Goal: Transaction & Acquisition: Purchase product/service

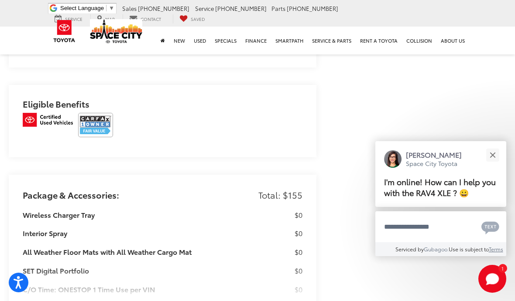
scroll to position [806, 0]
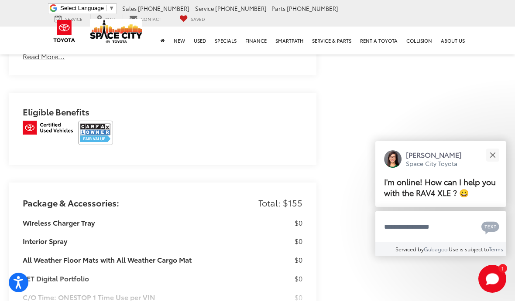
click at [95, 130] on img at bounding box center [95, 133] width 35 height 24
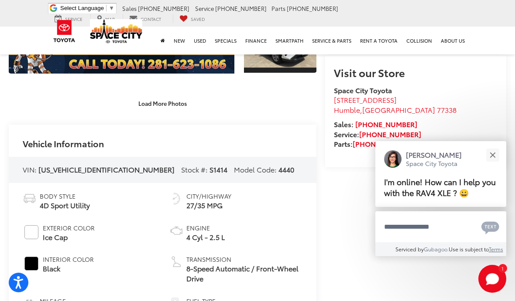
scroll to position [193, 0]
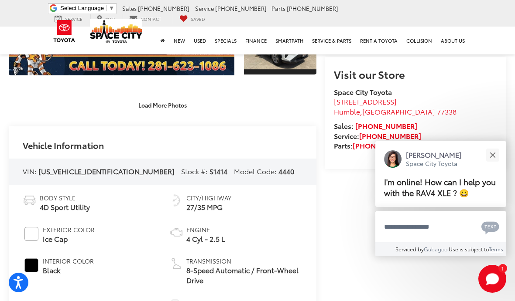
click at [491, 159] on button "Close" at bounding box center [492, 155] width 19 height 19
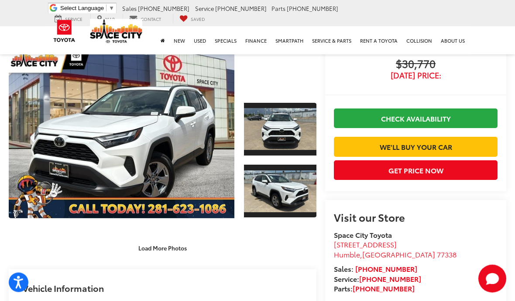
scroll to position [0, 0]
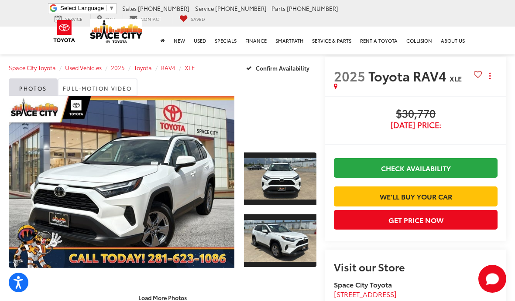
click at [195, 202] on link "Expand Photo 0" at bounding box center [122, 182] width 226 height 172
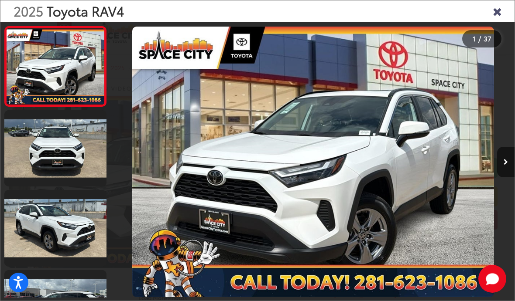
click at [495, 168] on div at bounding box center [464, 162] width 101 height 280
click at [509, 165] on button "Next image" at bounding box center [505, 162] width 17 height 31
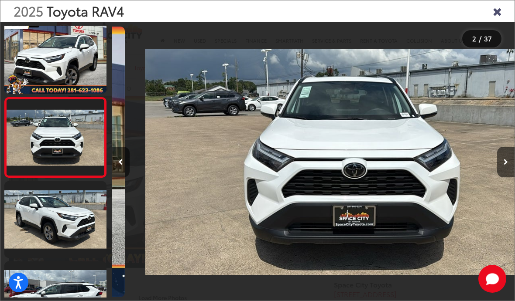
scroll to position [0, 402]
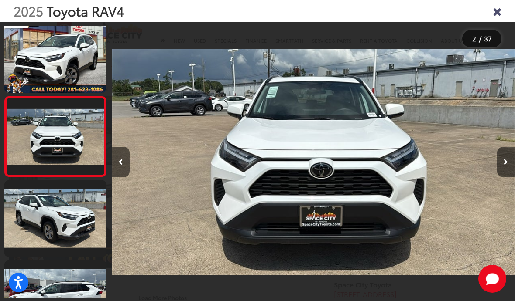
click at [506, 162] on icon "Next image" at bounding box center [505, 162] width 4 height 6
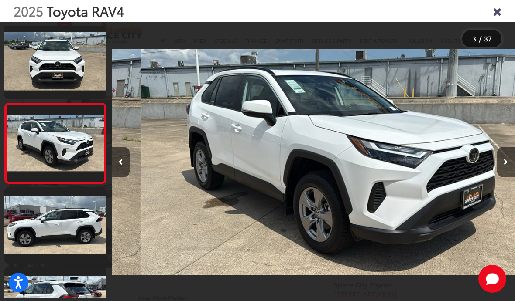
scroll to position [0, 805]
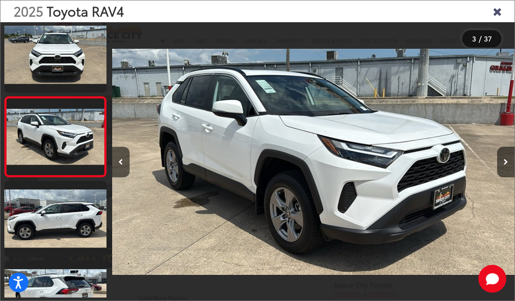
click at [509, 164] on button "Next image" at bounding box center [505, 162] width 17 height 31
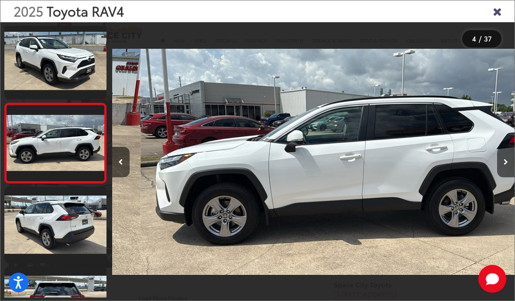
scroll to position [170, 0]
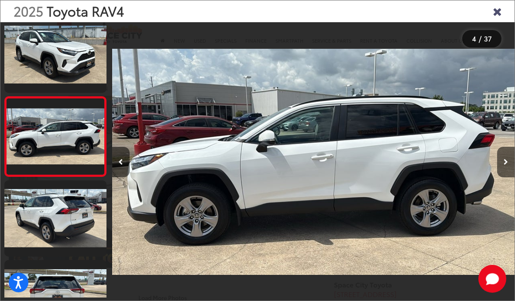
click at [510, 162] on button "Next image" at bounding box center [505, 162] width 17 height 31
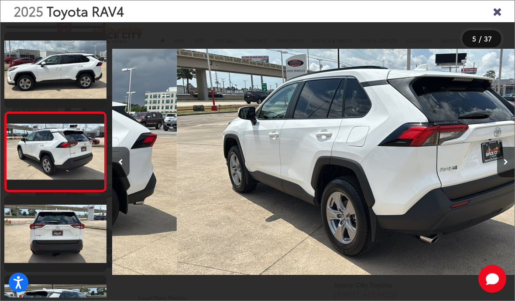
scroll to position [0, 1610]
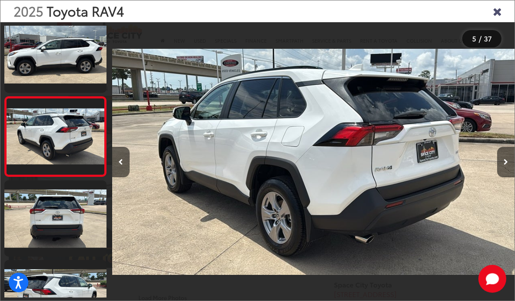
click at [508, 164] on button "Next image" at bounding box center [505, 162] width 17 height 31
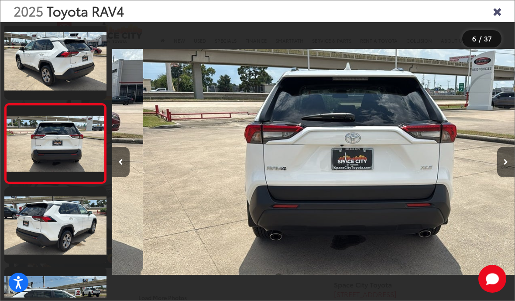
scroll to position [0, 2012]
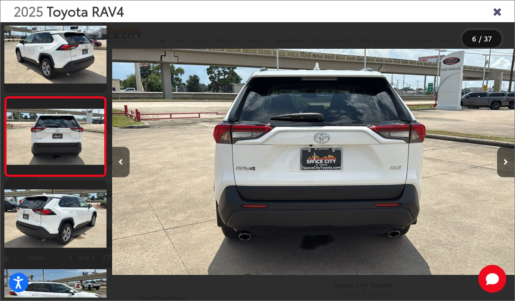
click at [510, 165] on button "Next image" at bounding box center [505, 162] width 17 height 31
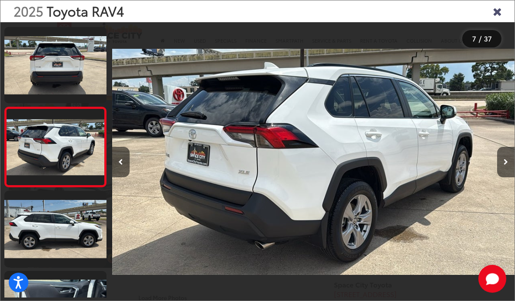
scroll to position [409, 0]
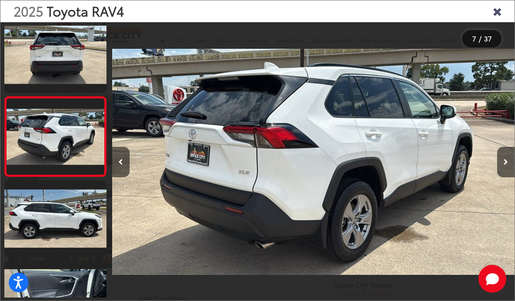
click at [505, 164] on icon "Next image" at bounding box center [505, 162] width 4 height 6
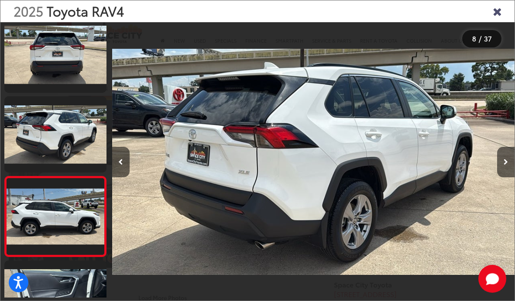
scroll to position [0, 0]
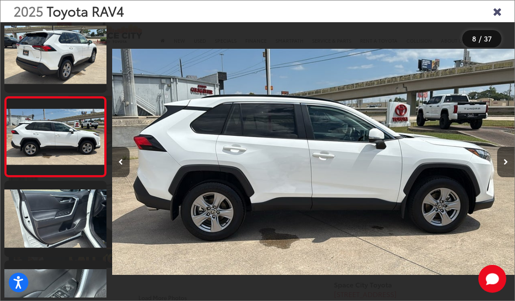
click at [510, 166] on button "Next image" at bounding box center [505, 162] width 17 height 31
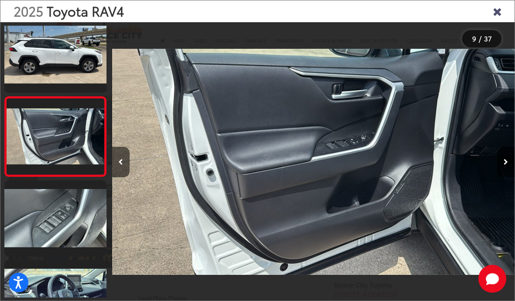
click at [505, 164] on icon "Next image" at bounding box center [505, 162] width 4 height 6
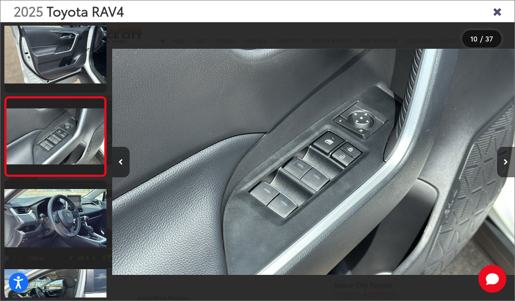
click at [503, 164] on icon "Next image" at bounding box center [505, 162] width 4 height 6
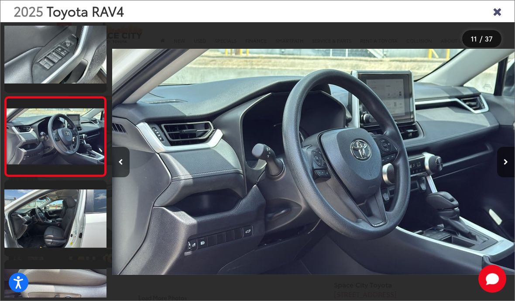
click at [510, 167] on button "Next image" at bounding box center [505, 162] width 17 height 31
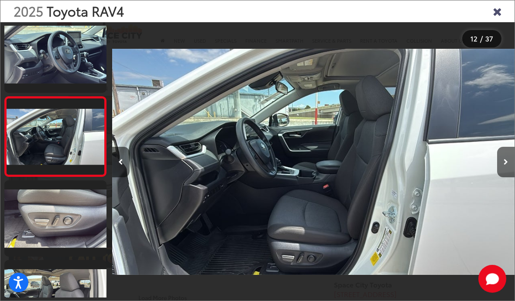
click at [502, 165] on button "Next image" at bounding box center [505, 162] width 17 height 31
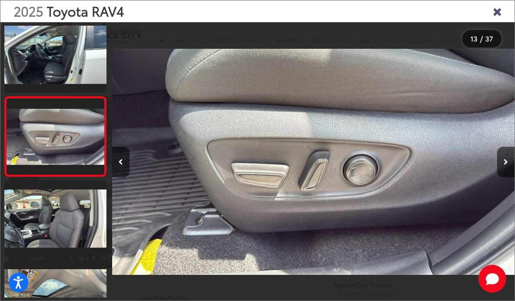
click at [507, 166] on button "Next image" at bounding box center [505, 162] width 17 height 31
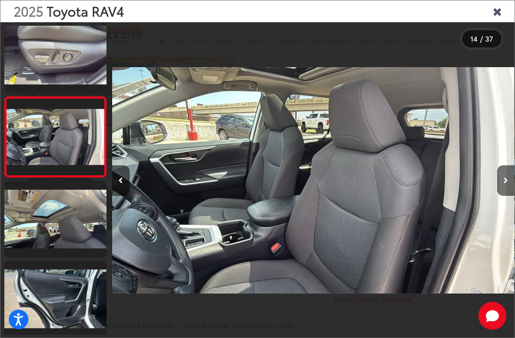
click at [504, 178] on icon "Next image" at bounding box center [505, 181] width 4 height 6
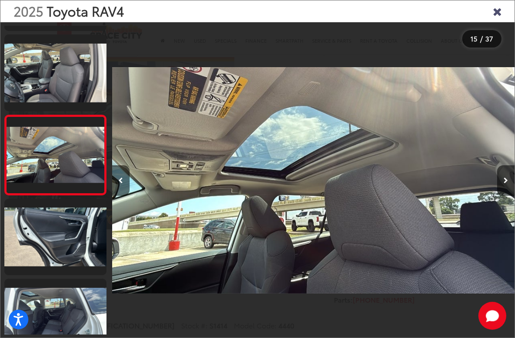
click at [508, 184] on button "Next image" at bounding box center [505, 180] width 17 height 31
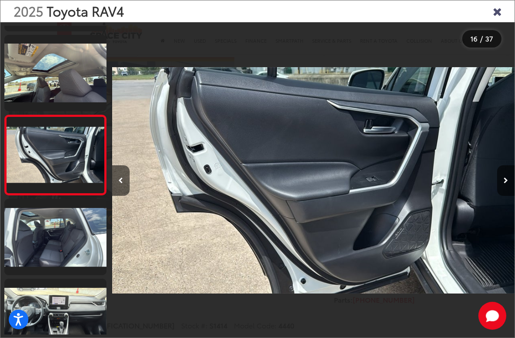
click at [500, 175] on button "Next image" at bounding box center [505, 180] width 17 height 31
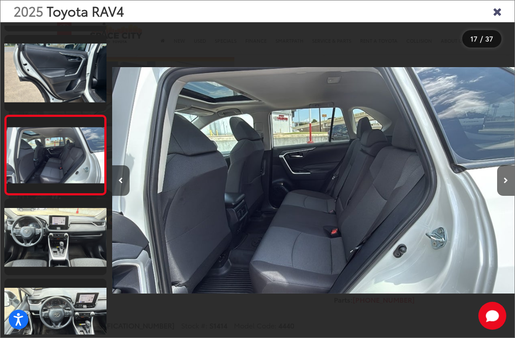
click at [507, 183] on icon "Next image" at bounding box center [505, 181] width 4 height 6
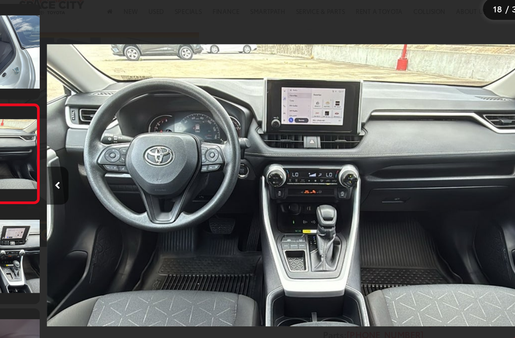
click at [414, 135] on div at bounding box center [464, 180] width 101 height 316
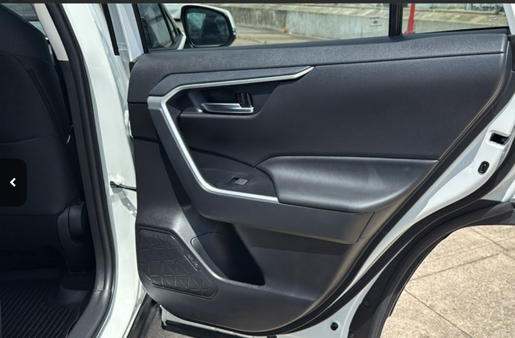
click at [136, 154] on img "2025 Toyota RAV4 XLE 28" at bounding box center [313, 180] width 402 height 305
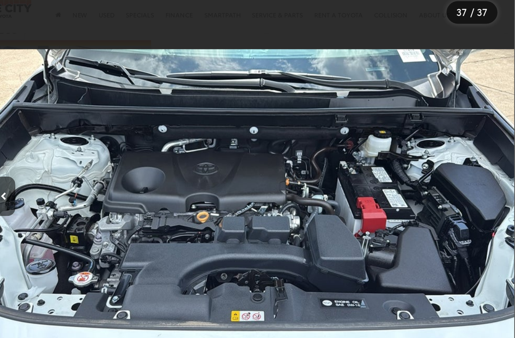
click at [140, 191] on img "2025 Toyota RAV4 XLE 36" at bounding box center [313, 180] width 402 height 305
click at [112, 165] on button "Previous image" at bounding box center [120, 180] width 17 height 31
click at [138, 41] on img "2025 Toyota RAV4 XLE 36" at bounding box center [313, 180] width 402 height 305
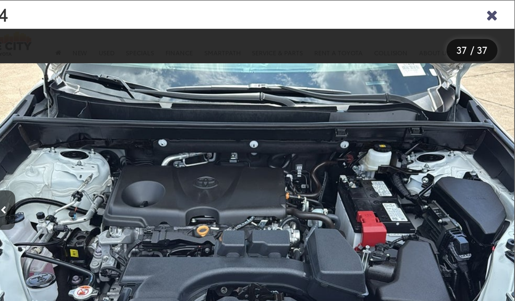
click at [493, 11] on icon "Close gallery" at bounding box center [497, 10] width 9 height 11
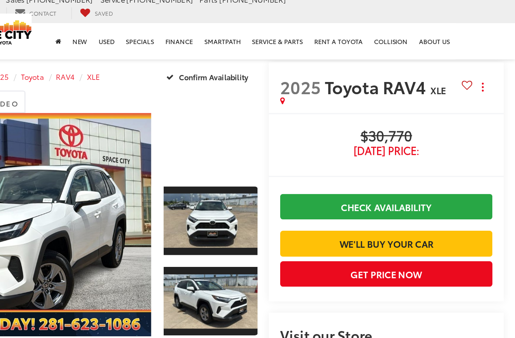
click at [334, 230] on button "Get Price Now" at bounding box center [416, 220] width 164 height 20
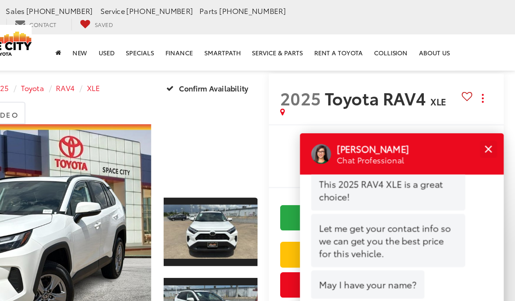
click at [491, 114] on div "Close" at bounding box center [494, 115] width 6 height 6
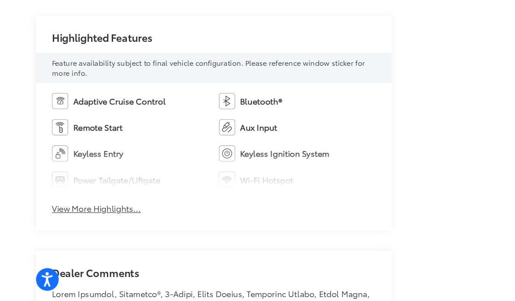
scroll to position [462, 0]
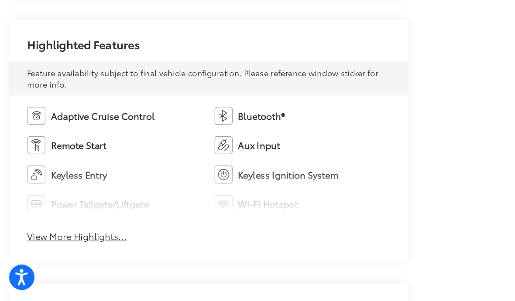
click at [48, 246] on button "View More Highlights..." at bounding box center [61, 251] width 77 height 10
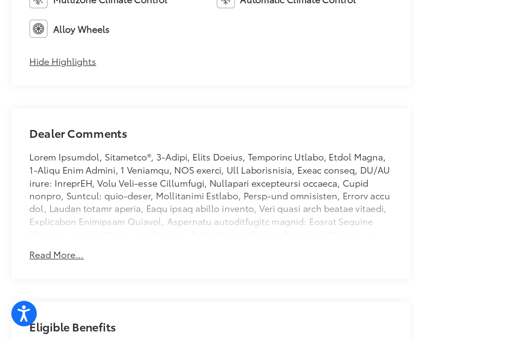
scroll to position [725, 0]
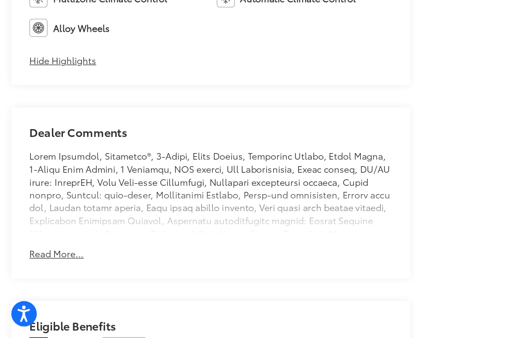
click at [35, 268] on button "Read More..." at bounding box center [44, 273] width 42 height 10
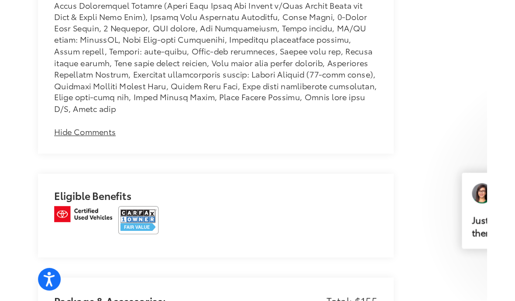
scroll to position [1256, 0]
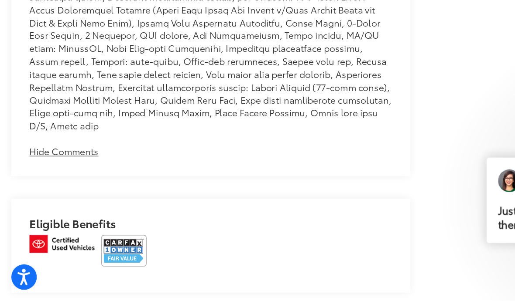
click at [87, 250] on img at bounding box center [95, 262] width 35 height 24
